Goal: Navigation & Orientation: Find specific page/section

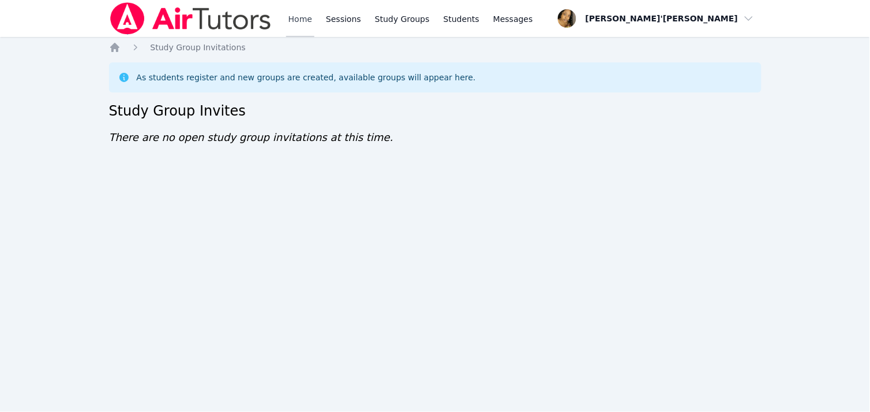
click at [301, 24] on link "Home" at bounding box center [300, 18] width 28 height 37
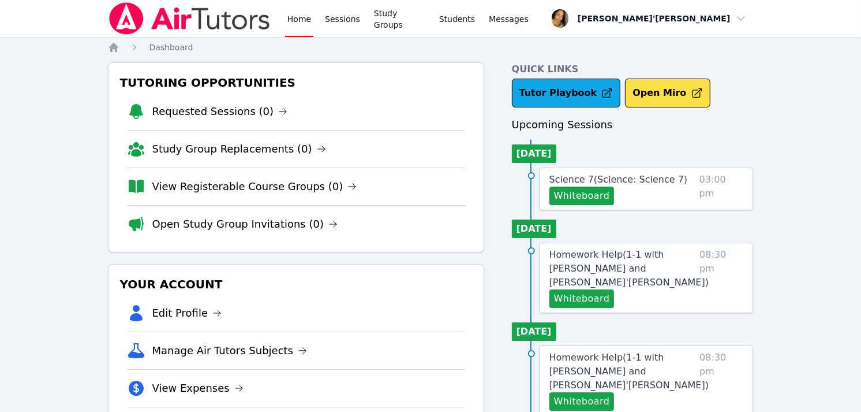
click at [301, 24] on link "Home" at bounding box center [299, 18] width 28 height 37
